Goal: Check status: Check status

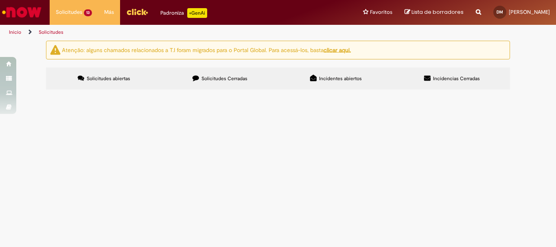
scroll to position [41, 0]
click at [0, 0] on span "Termometros y etanol" at bounding box center [0, 0] width 0 height 0
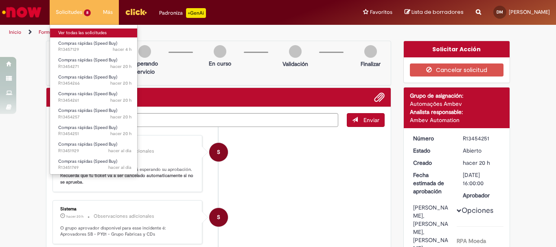
click at [71, 34] on link "Ver todas las solicitudes" at bounding box center [95, 33] width 90 height 9
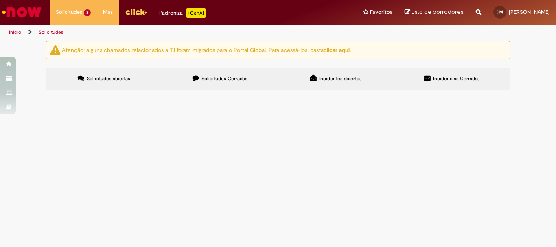
click at [234, 81] on span "Solicitudes Cerradas" at bounding box center [225, 78] width 46 height 7
click at [110, 70] on label "Solicitudes abiertas" at bounding box center [104, 79] width 116 height 22
click at [0, 0] on span "Acido sulfúrico 2.5L/Consumibles Calidad" at bounding box center [0, 0] width 0 height 0
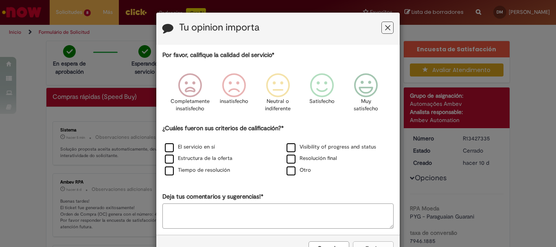
click at [386, 28] on icon "Feedback" at bounding box center [387, 28] width 5 height 9
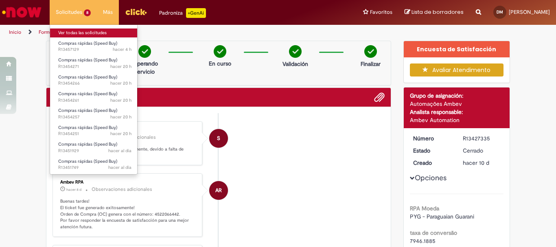
click at [71, 35] on link "Ver todas las solicitudes" at bounding box center [95, 33] width 90 height 9
